Goal: Complete application form

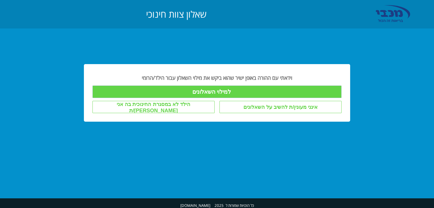
click at [181, 89] on input "למילוי השאלונים" at bounding box center [216, 92] width 249 height 13
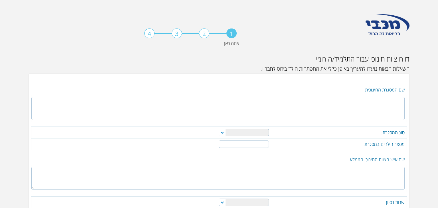
click at [326, 108] on textarea at bounding box center [217, 108] width 373 height 23
type textarea "גן [PERSON_NAME]"
click at [248, 131] on select "מטפלת משפחתון מעון פרטי מעון יום מוכר גן ילדים אחר" at bounding box center [244, 132] width 50 height 7
select select "4"
click at [219, 129] on select "מטפלת משפחתון מעון פרטי מעון יום מוכר גן ילדים אחר" at bounding box center [244, 132] width 50 height 7
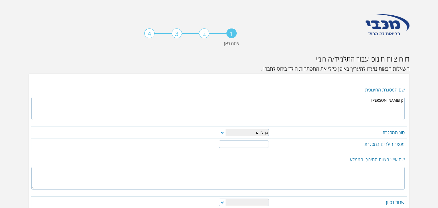
click at [246, 144] on input "number" at bounding box center [244, 144] width 50 height 7
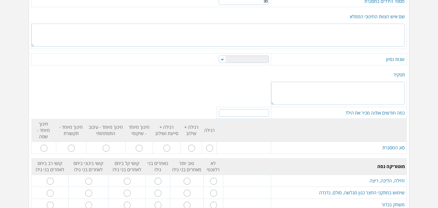
scroll to position [139, 0]
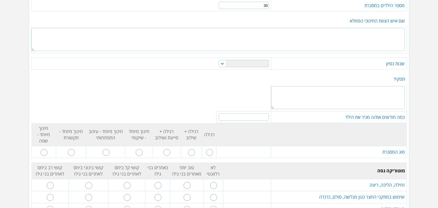
type input "30"
click at [174, 33] on textarea at bounding box center [217, 39] width 373 height 23
type textarea "[PERSON_NAME]"
click at [221, 63] on select "0-1 1-3 3-5 5-10 מעל 10" at bounding box center [244, 63] width 50 height 7
select select "2"
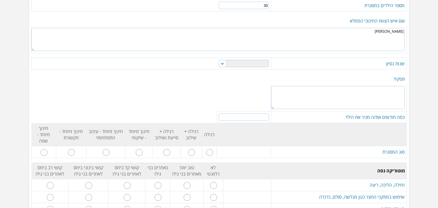
click at [219, 60] on select "0-1 1-3 3-5 5-10 מעל 10" at bounding box center [244, 63] width 50 height 7
click at [331, 90] on textarea at bounding box center [338, 97] width 134 height 23
type textarea "גננת"
click at [260, 117] on input "number" at bounding box center [244, 117] width 50 height 7
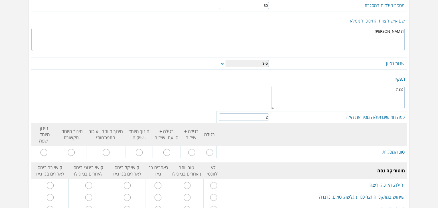
click at [225, 114] on input "2" at bounding box center [244, 117] width 50 height 7
type input "1"
click at [224, 117] on input "1" at bounding box center [244, 117] width 50 height 7
click at [213, 149] on input "radio" at bounding box center [209, 152] width 7 height 7
radio input "true"
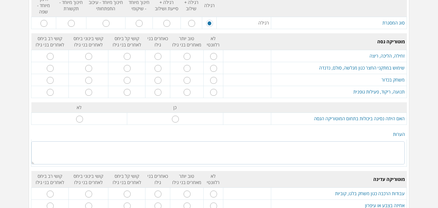
scroll to position [270, 0]
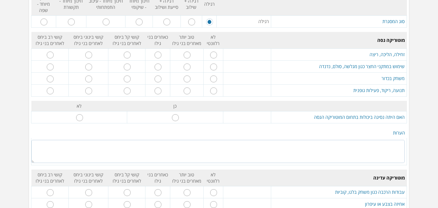
click at [160, 52] on input "radio" at bounding box center [158, 55] width 7 height 7
radio input "true"
click at [160, 64] on input "radio" at bounding box center [158, 67] width 7 height 7
radio input "true"
click at [160, 76] on input "radio" at bounding box center [158, 79] width 7 height 7
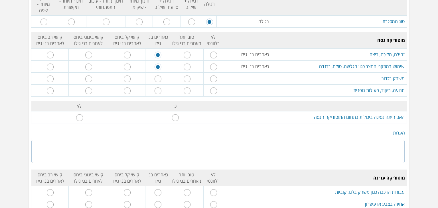
radio input "true"
click at [161, 88] on input "radio" at bounding box center [158, 91] width 7 height 7
radio input "true"
click at [82, 114] on input "radio" at bounding box center [79, 117] width 7 height 7
radio input "true"
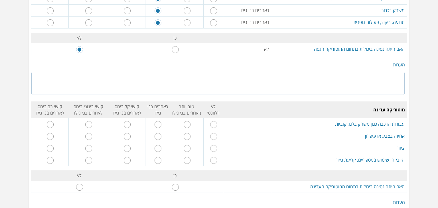
scroll to position [339, 0]
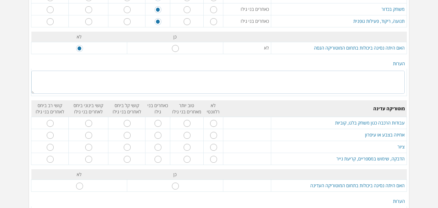
click at [161, 120] on input "radio" at bounding box center [158, 123] width 7 height 7
radio input "true"
click at [160, 132] on input "radio" at bounding box center [158, 135] width 7 height 7
radio input "true"
click at [160, 144] on input "radio" at bounding box center [158, 147] width 7 height 7
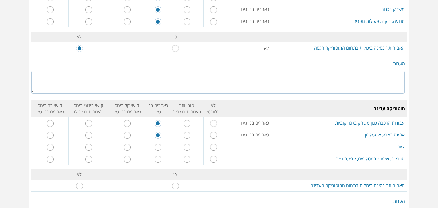
radio input "true"
click at [161, 156] on input "radio" at bounding box center [158, 159] width 7 height 7
radio input "true"
click at [81, 183] on input "radio" at bounding box center [79, 186] width 7 height 7
radio input "true"
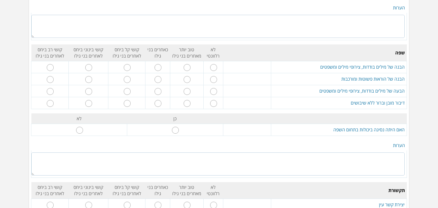
scroll to position [534, 0]
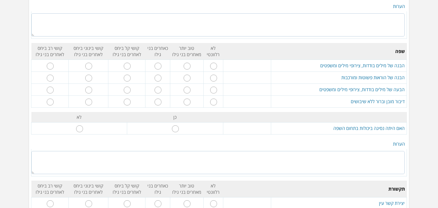
click at [157, 63] on input "radio" at bounding box center [158, 66] width 7 height 7
radio input "true"
click at [160, 75] on input "radio" at bounding box center [158, 78] width 7 height 7
radio input "true"
click at [160, 87] on input "radio" at bounding box center [158, 90] width 7 height 7
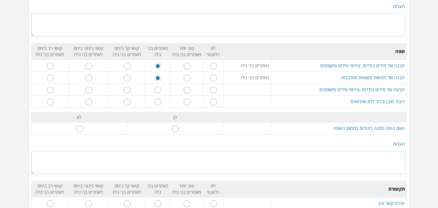
radio input "true"
click at [159, 99] on input "radio" at bounding box center [158, 102] width 7 height 7
radio input "true"
click at [82, 126] on input "radio" at bounding box center [79, 129] width 7 height 7
radio input "true"
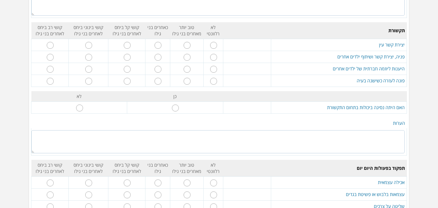
scroll to position [695, 0]
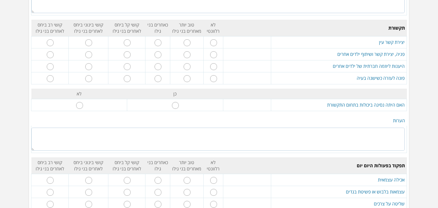
click at [129, 39] on input "radio" at bounding box center [127, 42] width 7 height 7
radio input "true"
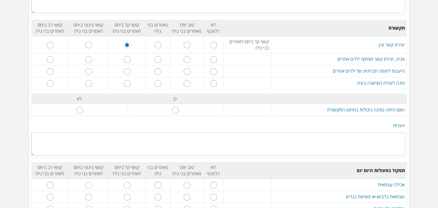
click at [161, 56] on input "radio" at bounding box center [158, 59] width 7 height 7
radio input "true"
click at [129, 56] on input "radio" at bounding box center [127, 59] width 7 height 7
radio input "true"
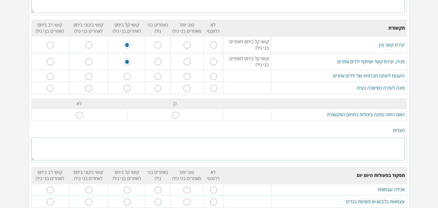
click at [160, 73] on input "radio" at bounding box center [158, 76] width 7 height 7
radio input "true"
click at [160, 85] on input "radio" at bounding box center [158, 88] width 7 height 7
radio input "true"
click at [83, 112] on input "radio" at bounding box center [79, 115] width 7 height 7
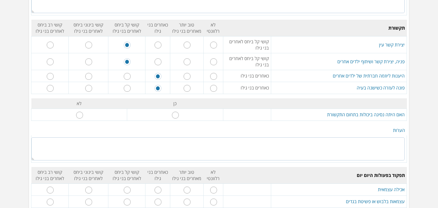
radio input "true"
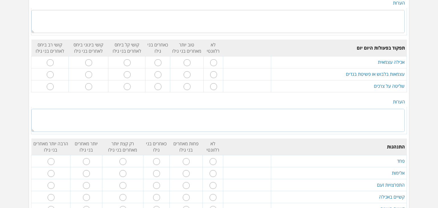
scroll to position [824, 0]
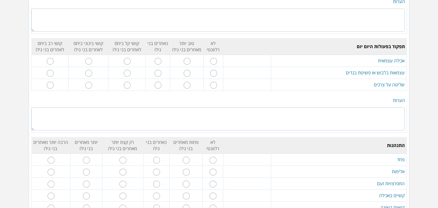
click at [161, 58] on input "radio" at bounding box center [158, 61] width 7 height 7
radio input "true"
click at [160, 70] on input "radio" at bounding box center [158, 73] width 7 height 7
radio input "true"
click at [160, 82] on input "radio" at bounding box center [158, 85] width 7 height 7
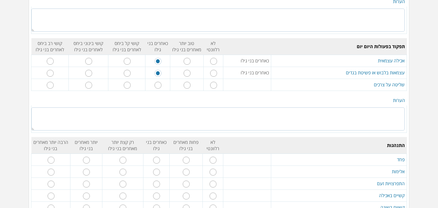
radio input "true"
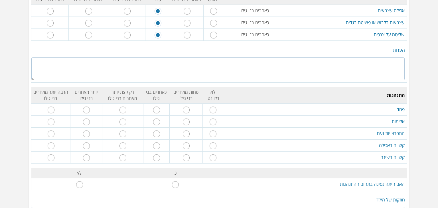
scroll to position [876, 0]
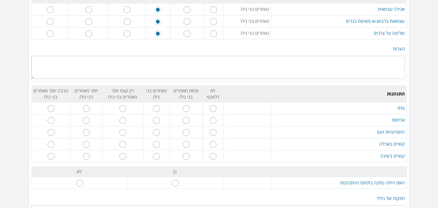
click at [120, 56] on textarea at bounding box center [217, 67] width 373 height 23
click at [157, 105] on input "radio" at bounding box center [156, 108] width 7 height 7
radio input "true"
click at [211, 117] on input "radio" at bounding box center [213, 120] width 7 height 7
radio input "true"
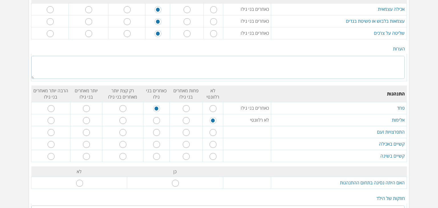
click at [211, 129] on input "radio" at bounding box center [213, 132] width 7 height 7
radio input "true"
click at [215, 141] on input "radio" at bounding box center [213, 144] width 7 height 7
radio input "true"
click at [214, 153] on input "radio" at bounding box center [213, 156] width 7 height 7
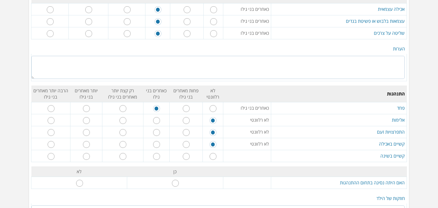
radio input "true"
click at [82, 180] on input "radio" at bounding box center [79, 183] width 7 height 7
radio input "true"
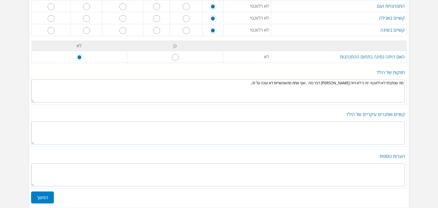
scroll to position [1009, 0]
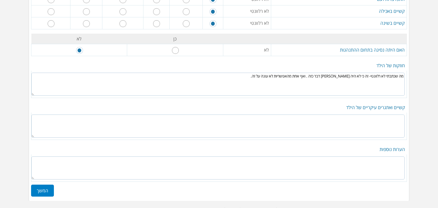
click at [258, 115] on textarea at bounding box center [217, 126] width 373 height 23
click at [403, 73] on textarea "מה שכתבתי לא רלוונטי- זה כי לא היה [PERSON_NAME] דבר כזה . ואף אחת מהאפשריות לא…" at bounding box center [217, 84] width 373 height 23
click at [266, 73] on textarea "מה שכתבתי לא רלוונטי- זה כי לא היה [PERSON_NAME] דבר כזה . ואף אחת מהאפשריות לא…" at bounding box center [217, 84] width 373 height 23
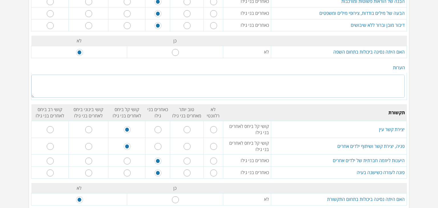
scroll to position [609, 0]
type textarea "מה שכתבתי לא רלוונטי- זה כי לא היה [PERSON_NAME] דבר כזה . ואף אחת מהאפשריות לא…"
click at [161, 144] on input "radio" at bounding box center [158, 147] width 7 height 7
radio input "true"
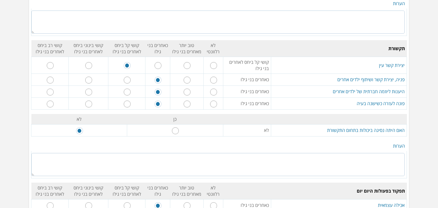
scroll to position [679, 0]
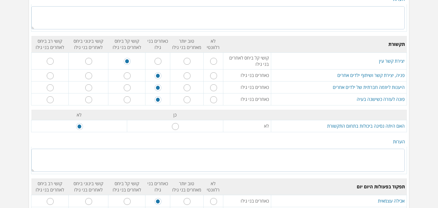
click at [109, 149] on textarea at bounding box center [217, 160] width 373 height 23
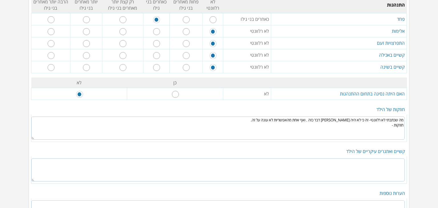
scroll to position [966, 0]
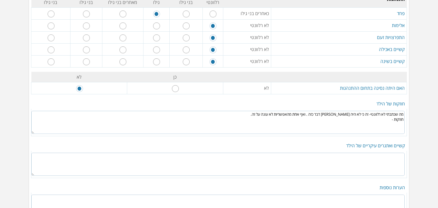
type textarea "תחילת שנה שיחקה רק עם ילדה אחת, וככל שהשנה התקדמה התחילה לשחק עם ילדים אחרים."
click at [337, 111] on textarea "מה שכתבתי לא רלוונטי- זה כי לא היה [PERSON_NAME] דבר כזה . ואף אחת מהאפשריות לא…" at bounding box center [217, 122] width 373 height 23
click at [323, 111] on textarea "מה שכתבתי לא רלוונטי- זה כי לא היה [PERSON_NAME] דבר כזה . ואף אחת מהאפשריות לא…" at bounding box center [217, 122] width 373 height 23
click at [330, 153] on textarea at bounding box center [217, 164] width 373 height 23
click at [264, 153] on textarea at bounding box center [217, 164] width 373 height 23
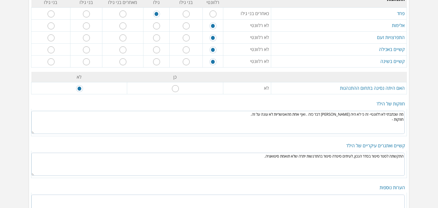
type textarea "התקשתה לספר סיפור בסדר הנכון, לעיתים סיפרה סיפור בהתרגשות יתרה שלא תואמת סיטואצ…"
click at [372, 111] on textarea "מה שכתבתי לא רלוונטי- זה כי לא היה [PERSON_NAME] דבר כזה . ואף אחת מהאפשריות לא…" at bounding box center [217, 122] width 373 height 23
click at [365, 111] on textarea "מה שכתבתי לא רלוונטי- זה כי לא היה [PERSON_NAME] דבר כזה . ואף אחת מהאפשריות לא…" at bounding box center [217, 122] width 373 height 23
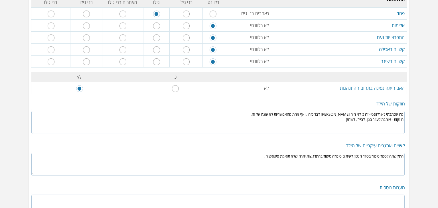
click at [365, 111] on textarea "מה שכתבתי לא רלוונטי- זה כי לא היה [PERSON_NAME] דבר כזה . ואף אחת מהאפשריות לא…" at bounding box center [217, 122] width 373 height 23
click at [351, 116] on textarea "מה שכתבתי לא רלוונטי- זה כי לא היה [PERSON_NAME] דבר כזה . ואף אחת מהאפשריות לא…" at bounding box center [217, 122] width 373 height 23
click at [343, 111] on textarea "מה שכתבתי לא רלוונטי- זה כי לא היה [PERSON_NAME] דבר כזה . ואף אחת מהאפשריות לא…" at bounding box center [217, 122] width 373 height 23
click at [354, 111] on textarea "מה שכתבתי לא רלוונטי- זה כי לא היה [PERSON_NAME] דבר כזה . ואף אחת מהאפשריות לא…" at bounding box center [217, 122] width 373 height 23
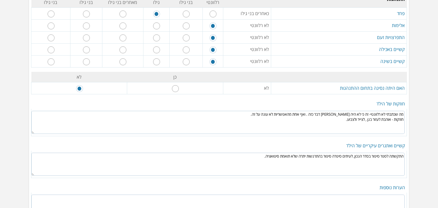
type textarea "מה שכתבתי לא רלוונטי- זה כי לא היה [PERSON_NAME] דבר כזה . ואף אחת מהאפשריות לא…"
click at [254, 153] on textarea "התקשתה לספר סיפור בסדר הנכון, לעיתים סיפרה סיפור בהתרגשות יתרה שלא תואמת סיטואצ…" at bounding box center [217, 164] width 373 height 23
click at [255, 153] on textarea "התקשתה לספר סיפור בסדר הנכון, לעיתים סיפרה סיפור בהתרגשות יתרה שלא תואמת סיטואצ…" at bounding box center [217, 164] width 373 height 23
type textarea "התקשתה לספר סיפור בסדר הנכון, לעיתים סיפרה סיפור בהתרגשות יתרה שלא תואמת סיטואצ…"
click at [357, 111] on textarea "מה שכתבתי לא רלוונטי- זה כי לא היה [PERSON_NAME] דבר כזה . ואף אחת מהאפשריות לא…" at bounding box center [217, 122] width 373 height 23
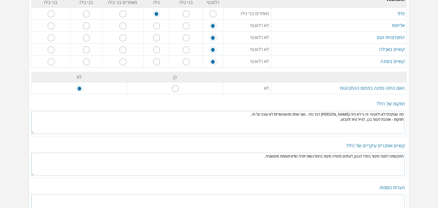
click at [367, 111] on textarea "מה שכתבתי לא רלוונטי- זה כי לא היה [PERSON_NAME] דבר כזה . ואף אחת מהאפשריות לא…" at bounding box center [217, 122] width 373 height 23
click at [326, 111] on textarea "מה שכתבתי לא רלוונטי- זה כי לא היה [PERSON_NAME] דבר כזה . ואף אחת מהאפשריות לא…" at bounding box center [217, 122] width 373 height 23
type textarea "מה שכתבתי לא רלוונטי- זה כי לא היה [PERSON_NAME] דבר כזה . ואף אחת מהאפשריות לא…"
click at [377, 153] on textarea "התקשתה לספר סיפור בסדר הנכון, לעיתים סיפרה סיפור בהתרגשות יתרה שלא תואמת סיטואצ…" at bounding box center [217, 164] width 373 height 23
click at [379, 153] on textarea "התקשתה לספר סיפור בסדר הנכון, לעיתים סיפרה סיפור בהתרגשות יתרה שלא תואמת סיטואצ…" at bounding box center [217, 164] width 373 height 23
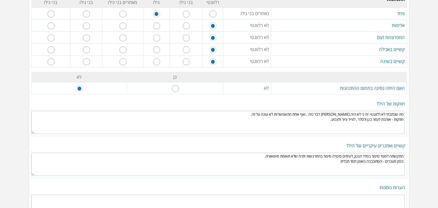
drag, startPoint x: 338, startPoint y: 147, endPoint x: 369, endPoint y: 146, distance: 31.4
click at [369, 153] on textarea "התקשתה לספר סיפור בסדר הנכון, לעיתים סיפרה סיפור בהתרגשות יתרה שלא תואמת סיטואצ…" at bounding box center [217, 164] width 373 height 23
click at [310, 155] on textarea "התקשתה לספר סיפור בסדר הנכון, לעיתים סיפרה סיפור בהתרגשות יתרה שלא תואמת סיטואצ…" at bounding box center [217, 164] width 373 height 23
click at [327, 153] on textarea "התקשתה לספר סיפור בסדר הנכון, לעיתים סיפרה סיפור בהתרגשות יתרה שלא תואמת סיטואצ…" at bounding box center [217, 164] width 373 height 23
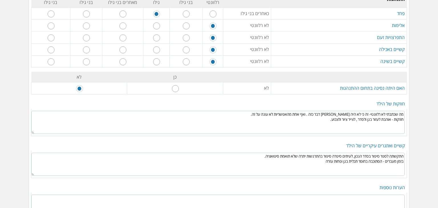
click at [327, 153] on textarea "התקשתה לספר סיפור בסדר הנכון, לעיתים סיפרה סיפור בהתרגשות יתרה שלא תואמת סיטואצ…" at bounding box center [217, 164] width 373 height 23
click at [320, 153] on textarea "התקשתה לספר סיפור בסדר הנכון, לעיתים סיפרה סיפור בהתרגשות יתרה שלא תואמת סיטואצ…" at bounding box center [217, 164] width 373 height 23
click at [316, 153] on textarea "התקשתה לספר סיפור בסדר הנכון, לעיתים סיפרה סיפור בהתרגשות יתרה שלא תואמת סיטואצ…" at bounding box center [217, 164] width 373 height 23
click at [377, 153] on textarea "התקשתה לספר סיפור בסדר הנכון, לעיתים סיפרה סיפור בהתרגשות יתרה שלא תואמת סיטואצ…" at bounding box center [217, 164] width 373 height 23
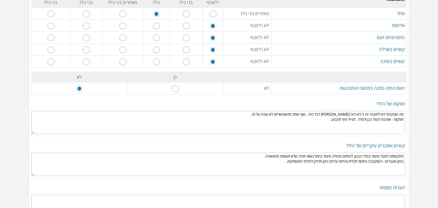
type textarea "התקשתה לספר סיפור בסדר הנכון, לעיתים סיפרה סיפור בהתרגשות יתרה שלא תואמת סיטואצ…"
click at [357, 111] on textarea "מה שכתבתי לא רלוונטי- זה כי לא היה [PERSON_NAME] דבר כזה . ואף אחת מהאפשריות לא…" at bounding box center [217, 122] width 373 height 23
click at [276, 153] on textarea "התקשתה לספר סיפור בסדר הנכון, לעיתים סיפרה סיפור בהתרגשות יתרה שלא תואמת סיטואצ…" at bounding box center [217, 164] width 373 height 23
click at [280, 153] on textarea "התקשתה לספר סיפור בסדר הנכון, לעיתים סיפרה סיפור בהתרגשות יתרה שלא תואמת סיטואצ…" at bounding box center [217, 164] width 373 height 23
click at [350, 111] on textarea "מה שכתבתי לא רלוונטי- זה כי לא היה [PERSON_NAME] דבר כזה . ואף אחת מהאפשריות לא…" at bounding box center [217, 122] width 373 height 23
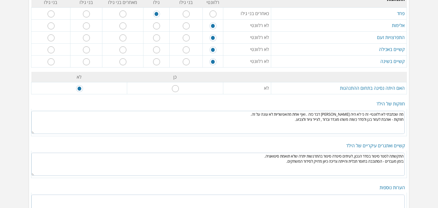
click at [318, 111] on textarea "מה שכתבתי לא רלוונטי- זה כי לא היה [PERSON_NAME] דבר כזה . ואף אחת מהאפשריות לא…" at bounding box center [217, 122] width 373 height 23
type textarea "מה שכתבתי לא רלוונטי- זה כי לא היה [PERSON_NAME] דבר כזה . ואף אחת מהאפשריות לא…"
click at [282, 153] on textarea "התקשתה לספר סיפור בסדר הנכון, לעיתים סיפרה סיפור בהתרגשות יתרה שלא תואמת סיטואצ…" at bounding box center [217, 164] width 373 height 23
click at [276, 111] on textarea "מה שכתבתי לא רלוונטי- זה כי לא היה [PERSON_NAME] דבר כזה . ואף אחת מהאפשריות לא…" at bounding box center [217, 122] width 373 height 23
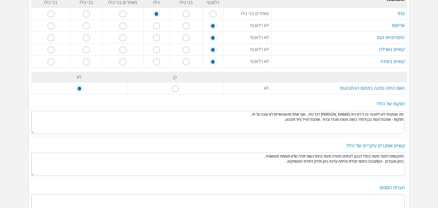
click at [282, 153] on textarea "התקשתה לספר סיפור בסדר הנכון, לעיתים סיפרה סיפור בהתרגשות יתרה שלא תואמת סיטואצ…" at bounding box center [217, 164] width 373 height 23
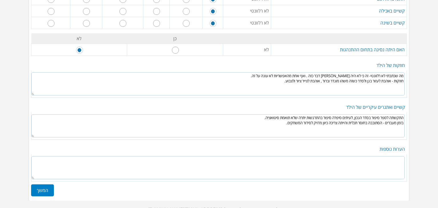
click at [46, 185] on label "המשך" at bounding box center [42, 191] width 23 height 12
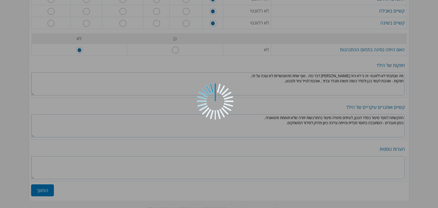
scroll to position [0, 0]
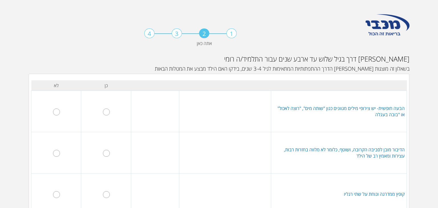
click at [155, 107] on td at bounding box center [155, 111] width 48 height 41
click at [60, 111] on input "radio" at bounding box center [56, 112] width 7 height 7
radio input "true"
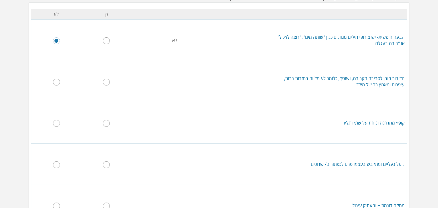
scroll to position [72, 0]
click at [108, 82] on input "radio" at bounding box center [106, 81] width 7 height 7
radio input "true"
click at [107, 39] on input "radio" at bounding box center [106, 40] width 7 height 7
radio input "true"
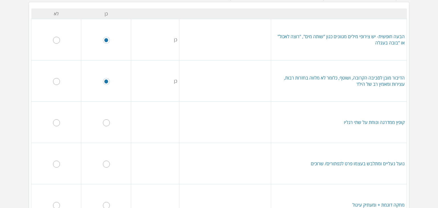
click at [108, 122] on input "radio" at bounding box center [106, 123] width 7 height 7
radio input "true"
click at [109, 165] on input "radio" at bounding box center [106, 164] width 7 height 7
radio input "true"
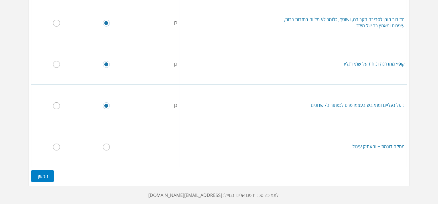
click at [106, 147] on input "radio" at bounding box center [106, 147] width 7 height 7
radio input "true"
click at [45, 178] on label "המשך" at bounding box center [42, 176] width 23 height 12
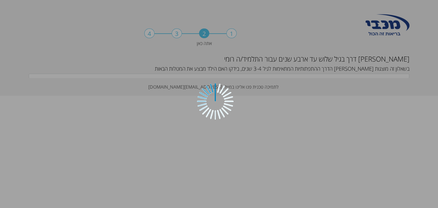
scroll to position [0, 0]
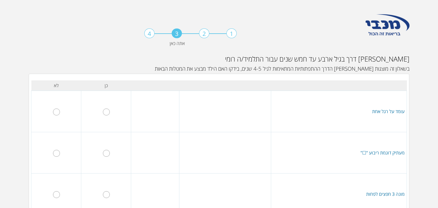
click at [108, 111] on input "radio" at bounding box center [106, 112] width 7 height 7
radio input "true"
click at [109, 154] on input "radio" at bounding box center [106, 153] width 7 height 7
radio input "true"
click at [108, 195] on input "radio" at bounding box center [106, 194] width 7 height 7
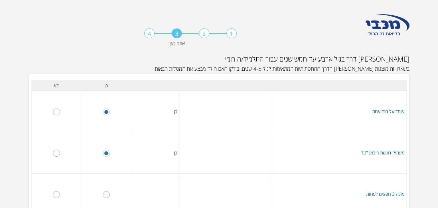
radio input "true"
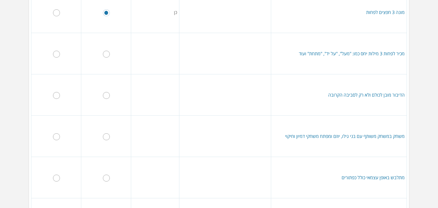
click at [109, 56] on input "radio" at bounding box center [106, 54] width 7 height 7
radio input "true"
click at [107, 96] on input "radio" at bounding box center [106, 95] width 7 height 7
radio input "true"
click at [107, 137] on input "radio" at bounding box center [106, 137] width 7 height 7
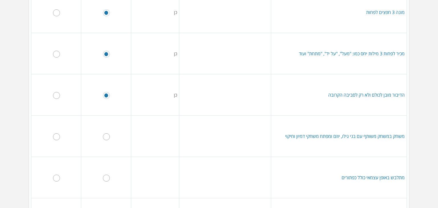
radio input "true"
click at [108, 177] on input "radio" at bounding box center [106, 178] width 7 height 7
radio input "true"
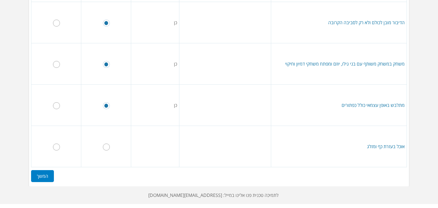
click at [107, 146] on input "radio" at bounding box center [106, 147] width 7 height 7
radio input "true"
click at [50, 175] on label "המשך" at bounding box center [42, 176] width 23 height 12
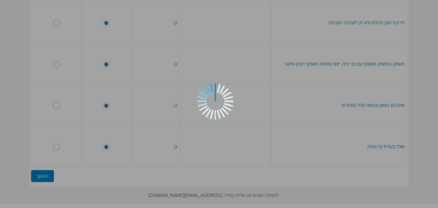
scroll to position [0, 0]
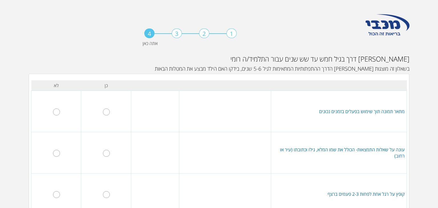
click at [59, 112] on input "radio" at bounding box center [56, 112] width 7 height 7
radio input "true"
click at [59, 112] on input "radio" at bounding box center [56, 112] width 7 height 7
click at [108, 153] on input "radio" at bounding box center [106, 153] width 7 height 7
radio input "true"
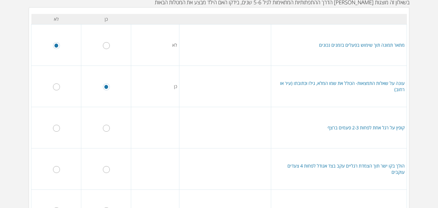
scroll to position [68, 0]
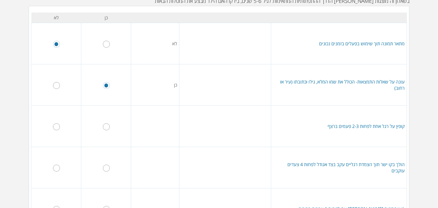
click at [109, 126] on input "radio" at bounding box center [106, 127] width 7 height 7
radio input "true"
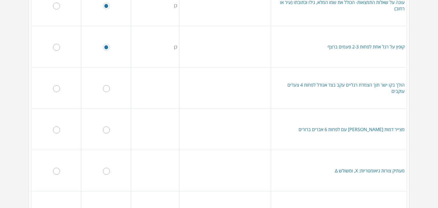
scroll to position [148, 0]
click at [108, 129] on input "radio" at bounding box center [106, 129] width 7 height 7
radio input "true"
click at [107, 170] on input "radio" at bounding box center [106, 170] width 7 height 7
radio input "true"
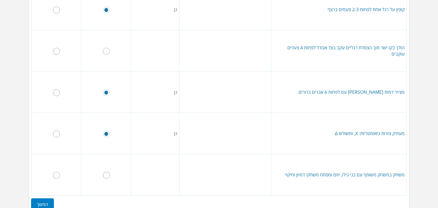
scroll to position [213, 0]
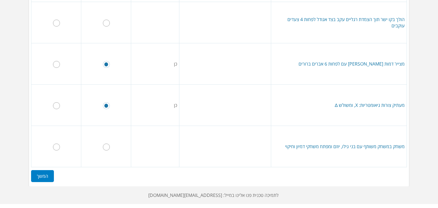
click at [105, 145] on input "radio" at bounding box center [106, 147] width 7 height 7
radio input "true"
click at [51, 174] on label "המשך" at bounding box center [42, 176] width 23 height 12
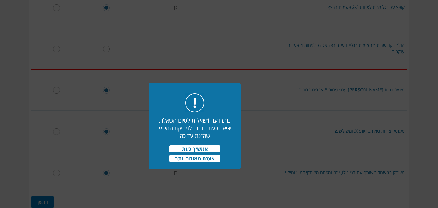
scroll to position [186, 0]
click at [200, 145] on span "אמשיך כעת" at bounding box center [194, 148] width 51 height 7
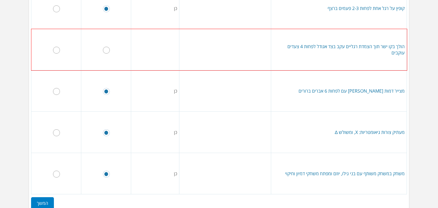
click at [108, 48] on input "radio" at bounding box center [106, 50] width 7 height 7
radio input "true"
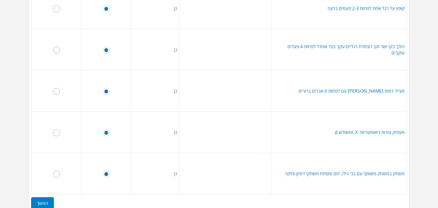
click at [108, 48] on input "radio" at bounding box center [106, 50] width 7 height 7
click at [44, 199] on label "המשך" at bounding box center [42, 203] width 23 height 12
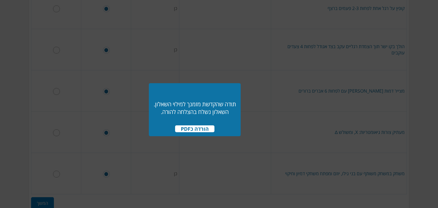
click at [203, 128] on span "הורדה כPDF" at bounding box center [194, 129] width 39 height 7
click at [199, 59] on div at bounding box center [219, 104] width 438 height 208
